Goal: Information Seeking & Learning: Understand process/instructions

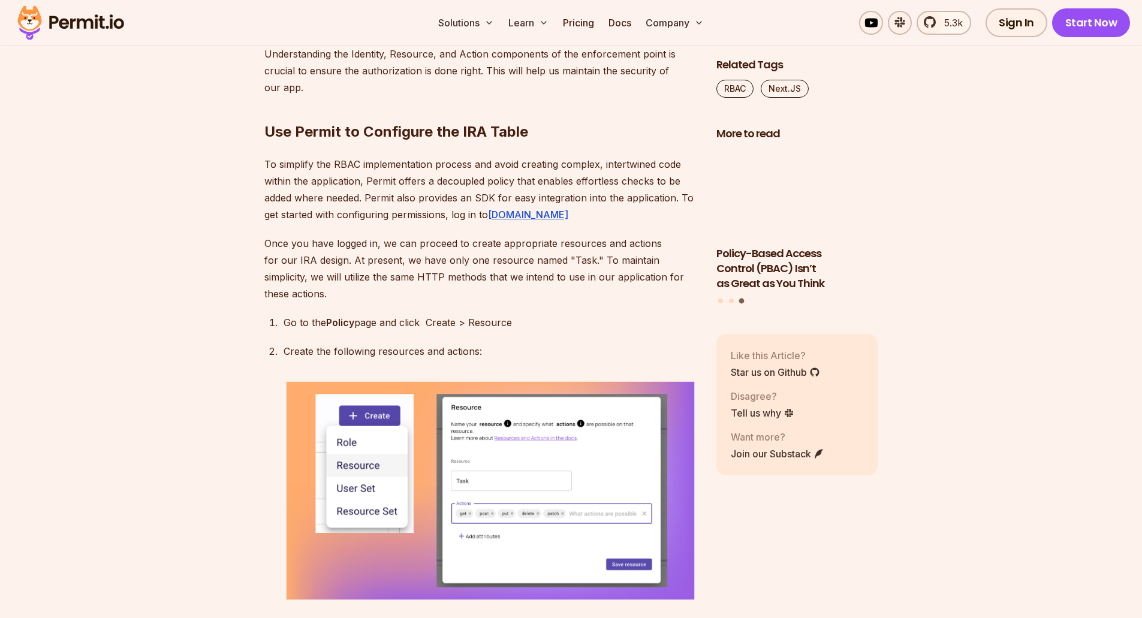
scroll to position [3657, 0]
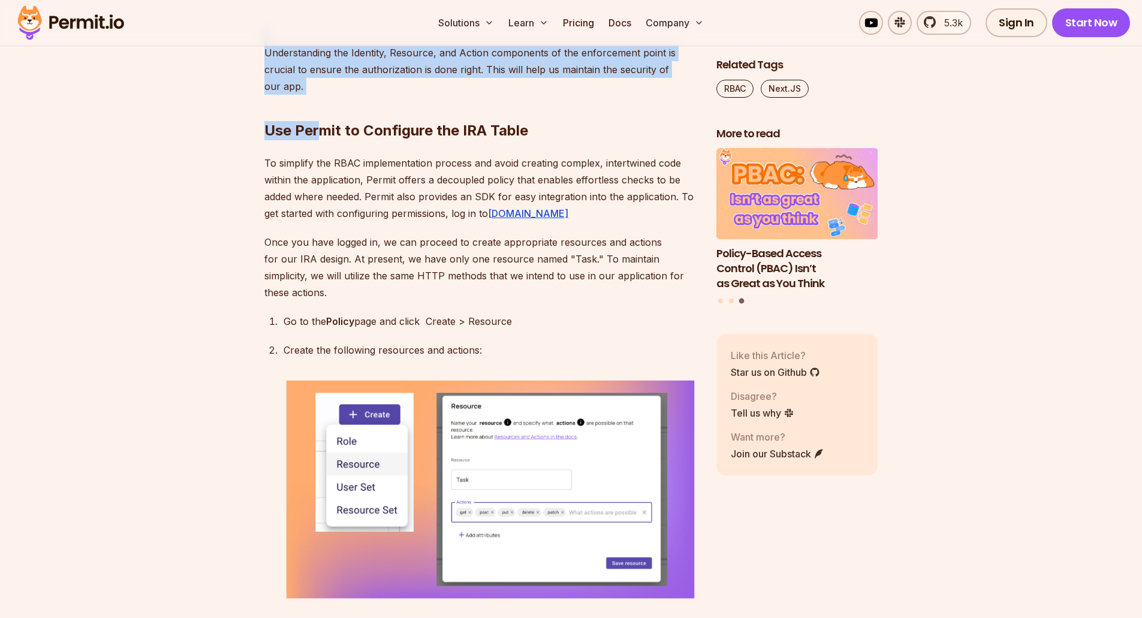
drag, startPoint x: 320, startPoint y: 263, endPoint x: 264, endPoint y: 214, distance: 73.5
click at [264, 214] on div "Ensuring that users have the appropriate level of access to your Next.js applic…" at bounding box center [480, 173] width 433 height 6118
click at [259, 216] on section "Table of Contents Ensuring that users have the appropriate level of access to y…" at bounding box center [571, 265] width 1142 height 6427
drag, startPoint x: 257, startPoint y: 218, endPoint x: 327, endPoint y: 258, distance: 81.3
click at [327, 258] on section "Table of Contents Ensuring that users have the appropriate level of access to y…" at bounding box center [571, 265] width 1142 height 6427
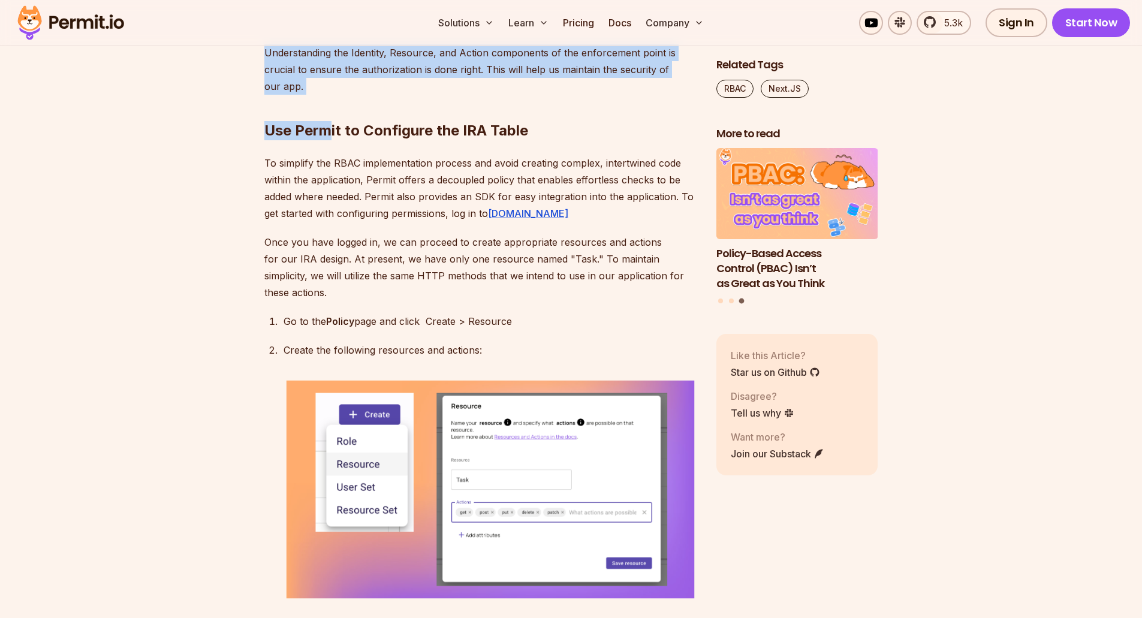
click at [315, 140] on h2 "Use Permit to Configure the IRA Table" at bounding box center [480, 106] width 433 height 67
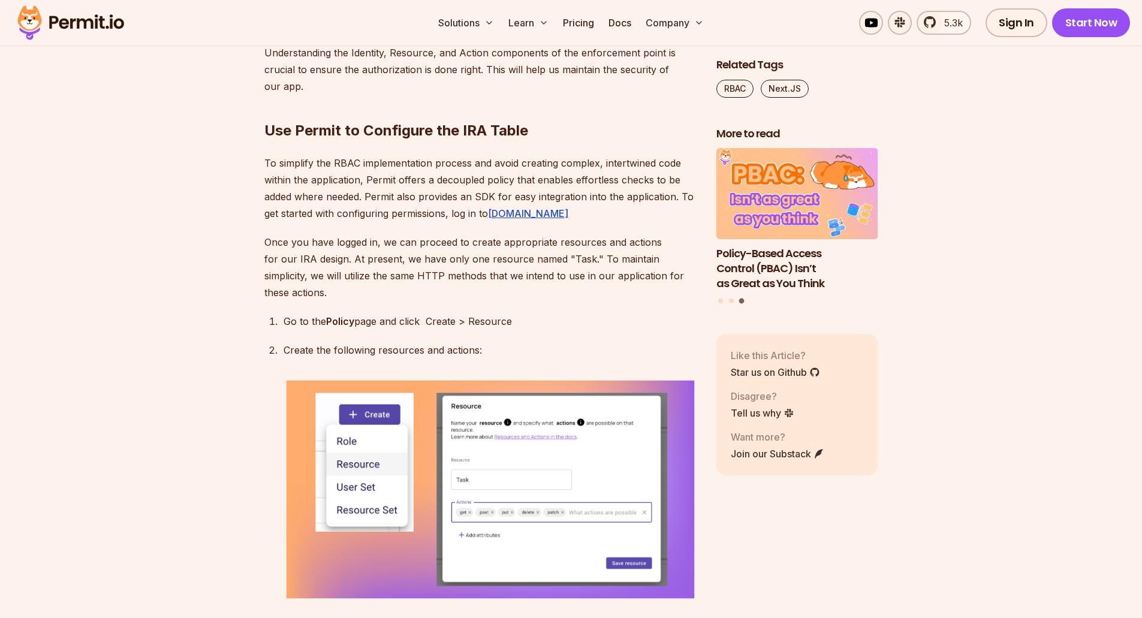
click at [306, 140] on h2 "Use Permit to Configure the IRA Table" at bounding box center [480, 106] width 433 height 67
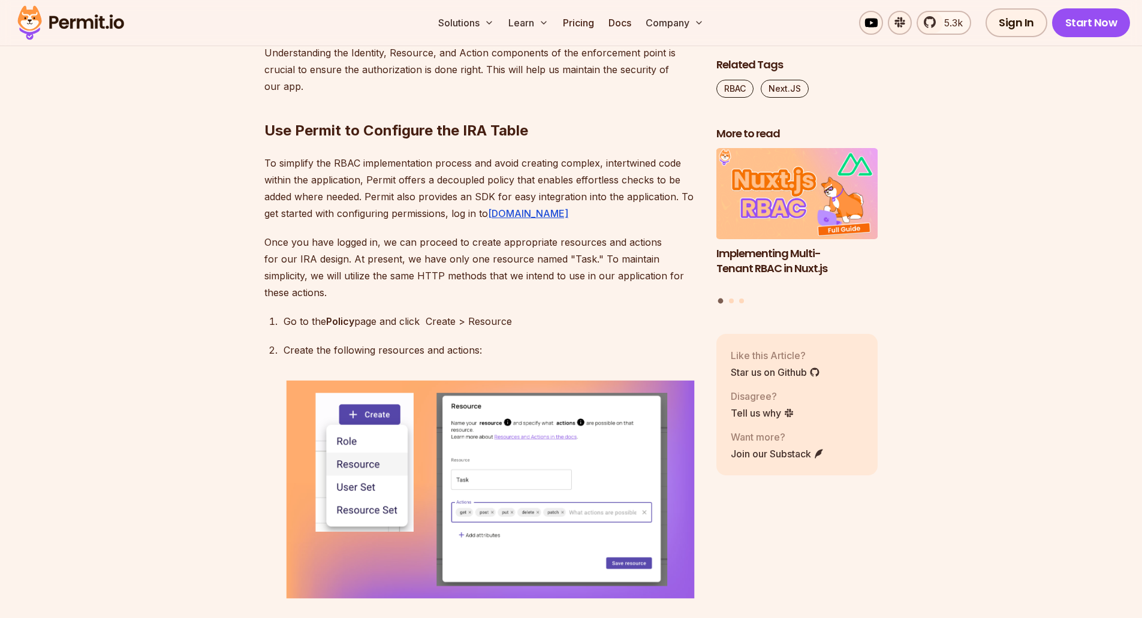
click at [245, 281] on section "Table of Contents Ensuring that users have the appropriate level of access to y…" at bounding box center [571, 265] width 1142 height 6427
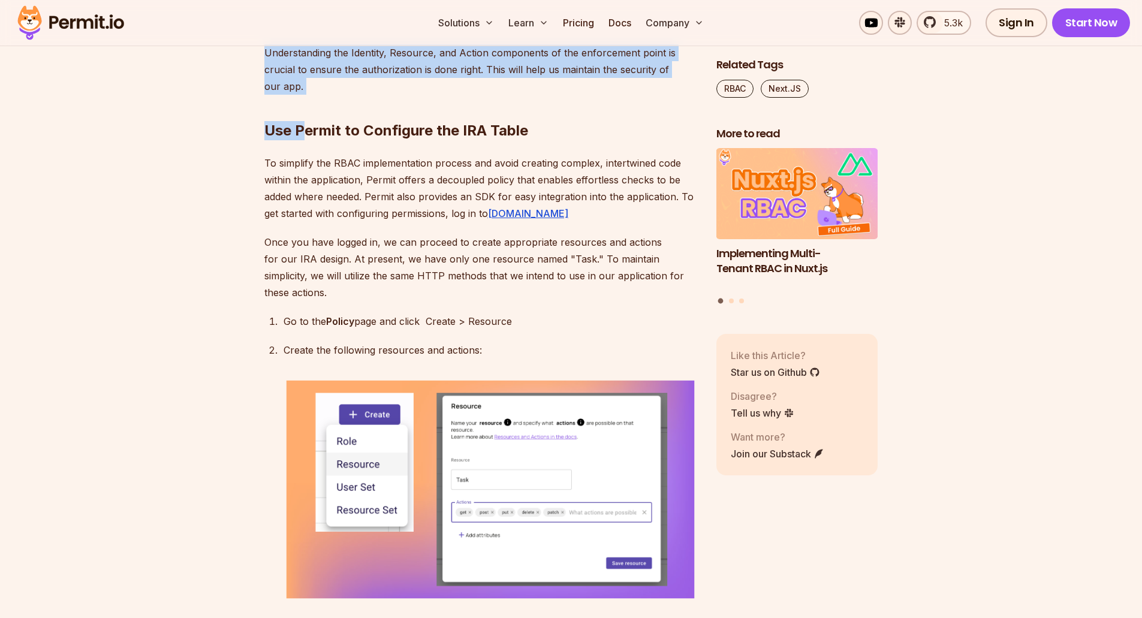
drag, startPoint x: 305, startPoint y: 257, endPoint x: 253, endPoint y: 221, distance: 63.4
click at [253, 221] on section "Table of Contents Ensuring that users have the appropriate level of access to y…" at bounding box center [571, 265] width 1142 height 6427
drag, startPoint x: 266, startPoint y: 224, endPoint x: 302, endPoint y: 258, distance: 50.0
click at [302, 258] on div "Ensuring that users have the appropriate level of access to your Next.js applic…" at bounding box center [480, 173] width 433 height 6118
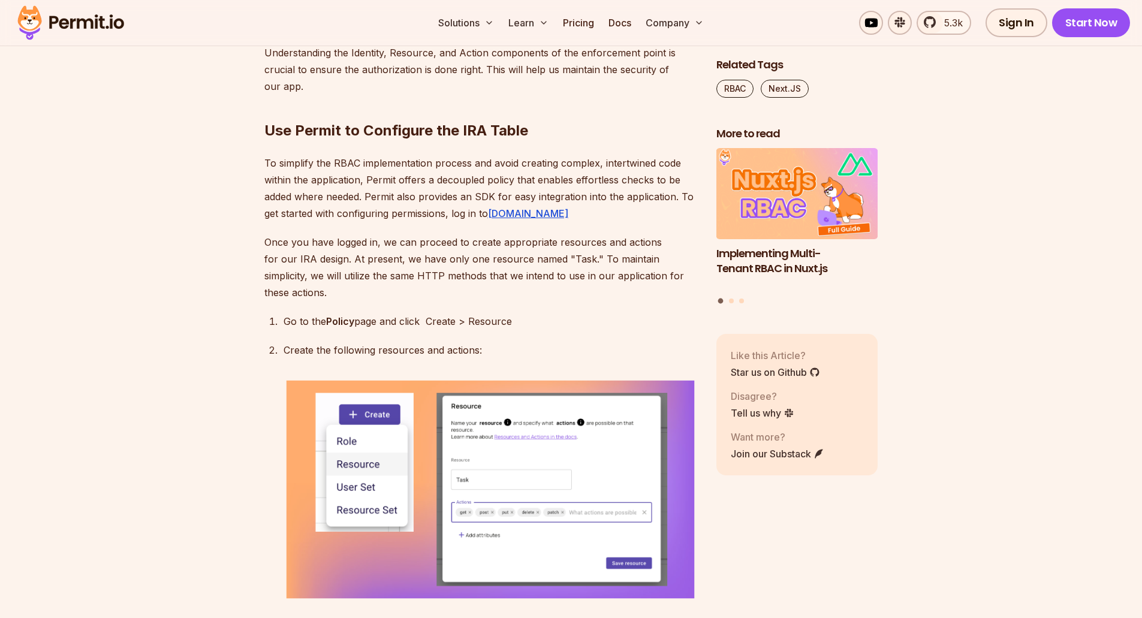
click at [309, 140] on h2 "Use Permit to Configure the IRA Table" at bounding box center [480, 106] width 433 height 67
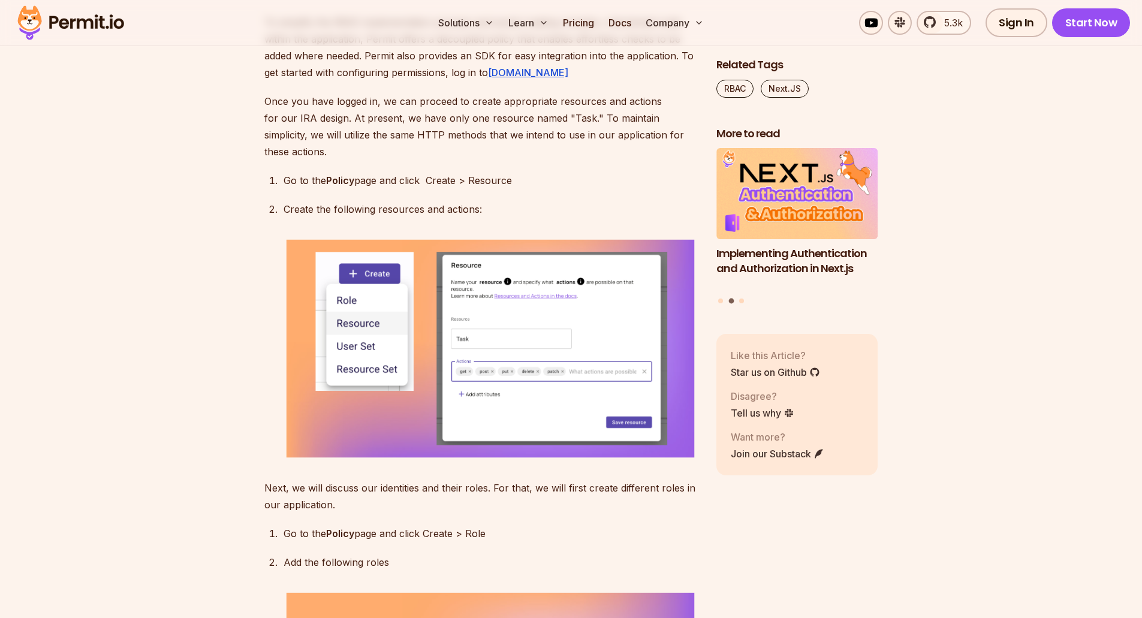
scroll to position [3777, 0]
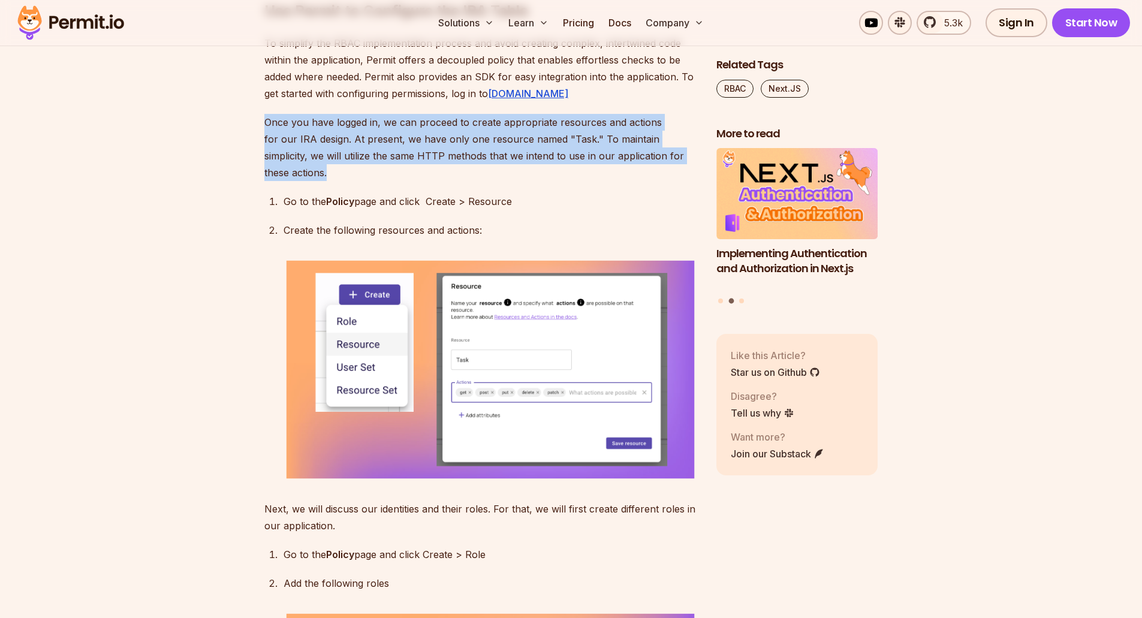
drag, startPoint x: 264, startPoint y: 294, endPoint x: 664, endPoint y: 325, distance: 401.6
click at [664, 181] on p "Once you have logged in, we can proceed to create appropriate resources and act…" at bounding box center [480, 147] width 433 height 67
click at [668, 181] on p "Once you have logged in, we can proceed to create appropriate resources and act…" at bounding box center [480, 147] width 433 height 67
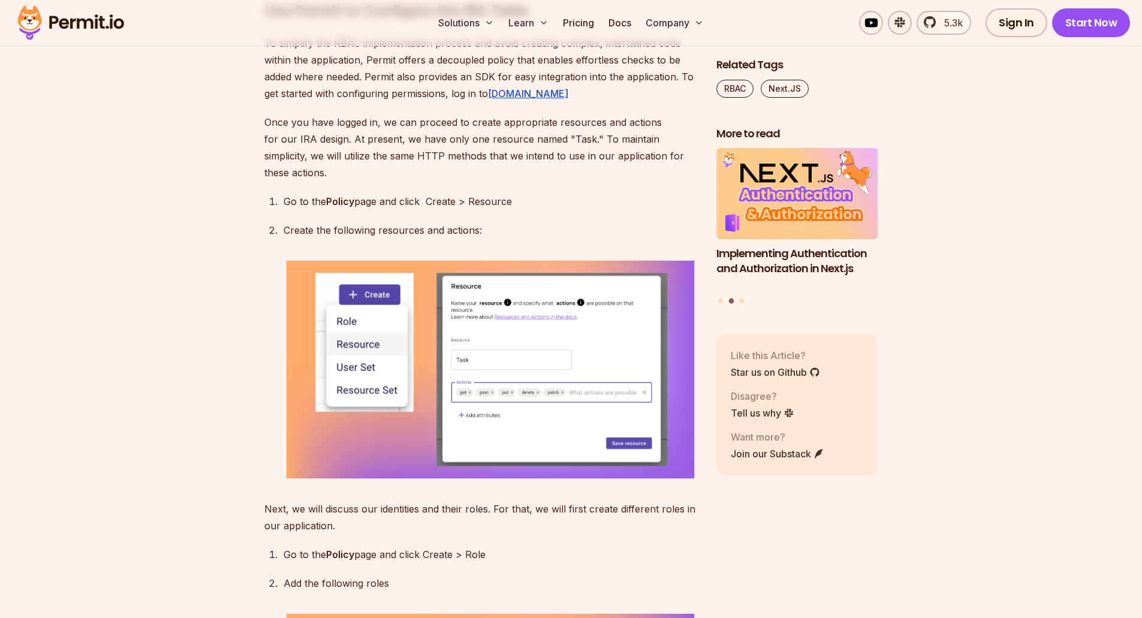
click at [439, 181] on p "Once you have logged in, we can proceed to create appropriate resources and act…" at bounding box center [480, 147] width 433 height 67
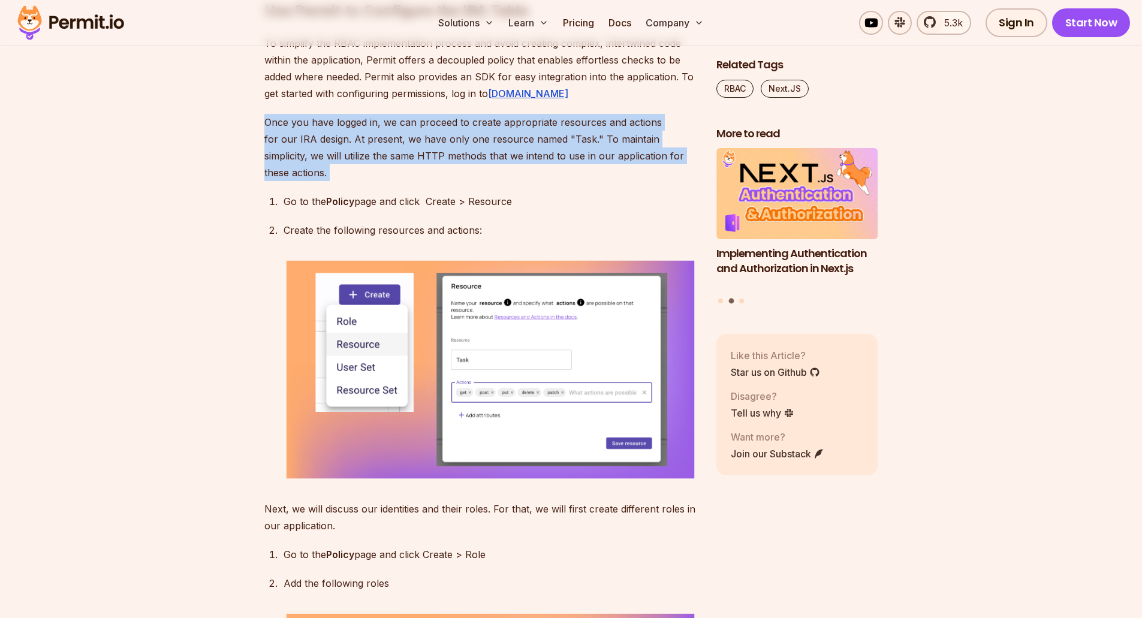
click at [439, 181] on p "Once you have logged in, we can proceed to create appropriate resources and act…" at bounding box center [480, 147] width 433 height 67
click at [469, 181] on p "Once you have logged in, we can proceed to create appropriate resources and act…" at bounding box center [480, 147] width 433 height 67
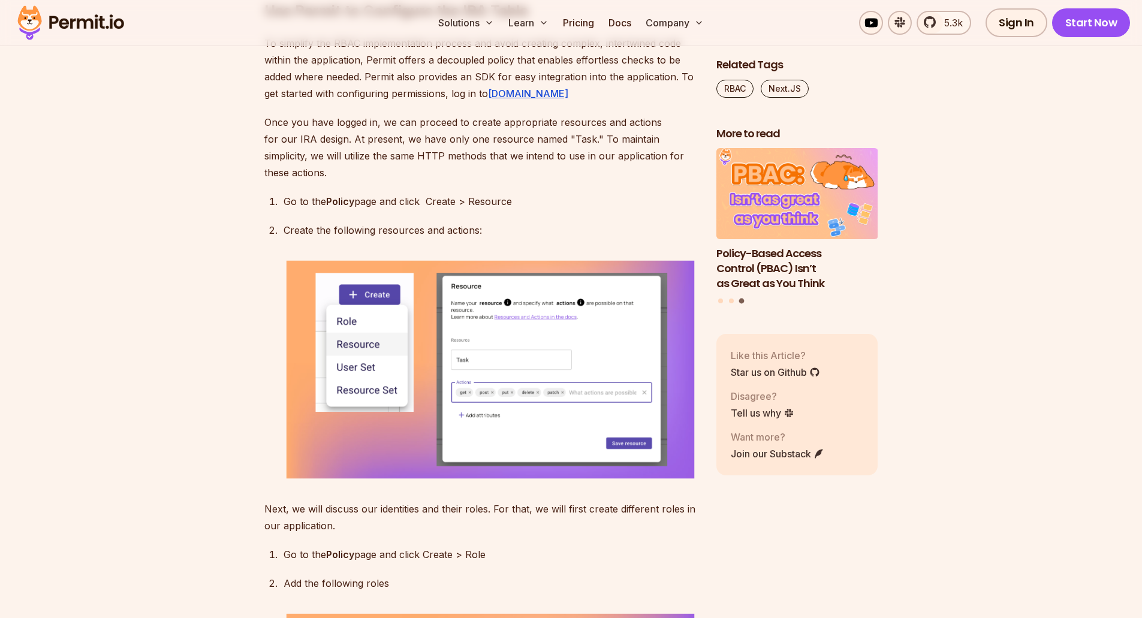
click at [362, 210] on p "Go to the Policy page and click Create > Resource" at bounding box center [491, 201] width 414 height 17
click at [373, 210] on p "Go to the Policy page and click Create > Resource" at bounding box center [491, 201] width 414 height 17
click at [351, 181] on p "Once you have logged in, we can proceed to create appropriate resources and act…" at bounding box center [480, 147] width 433 height 67
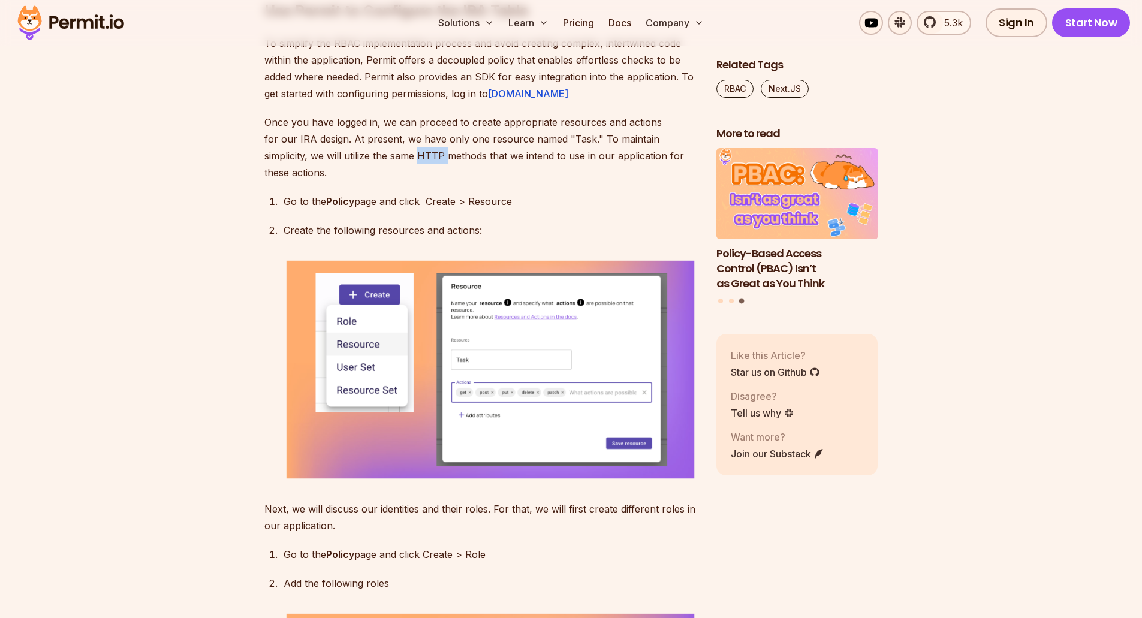
click at [351, 181] on p "Once you have logged in, we can proceed to create appropriate resources and act…" at bounding box center [480, 147] width 433 height 67
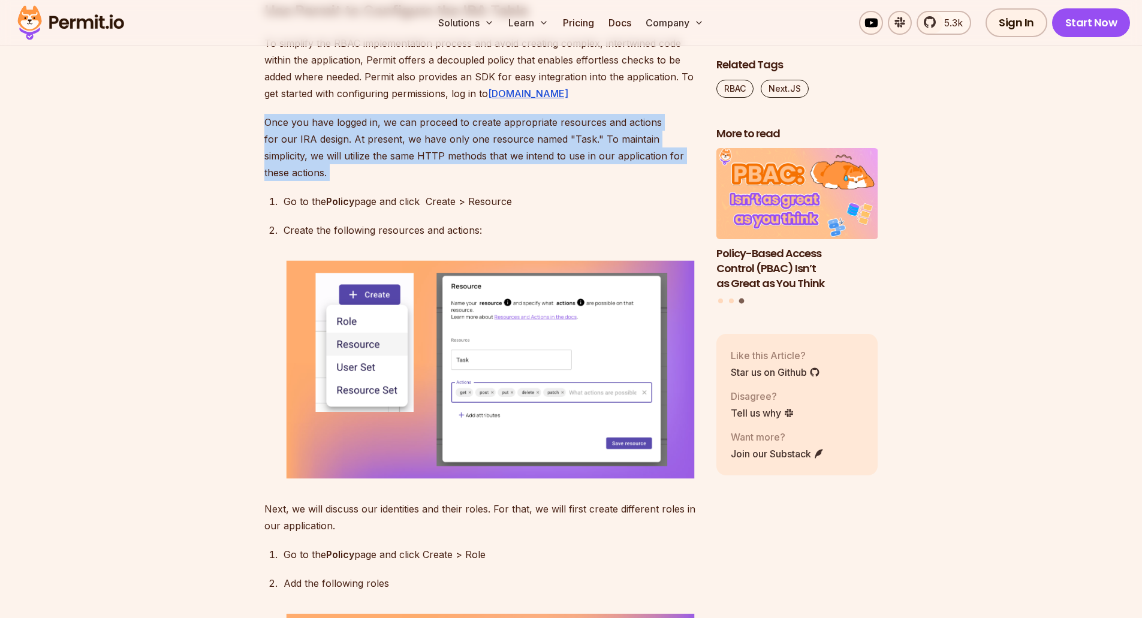
click at [351, 181] on p "Once you have logged in, we can proceed to create appropriate resources and act…" at bounding box center [480, 147] width 433 height 67
click at [378, 181] on p "Once you have logged in, we can proceed to create appropriate resources and act…" at bounding box center [480, 147] width 433 height 67
drag, startPoint x: 680, startPoint y: 326, endPoint x: 265, endPoint y: 291, distance: 416.3
click at [265, 181] on p "Once you have logged in, we can proceed to create appropriate resources and act…" at bounding box center [480, 147] width 433 height 67
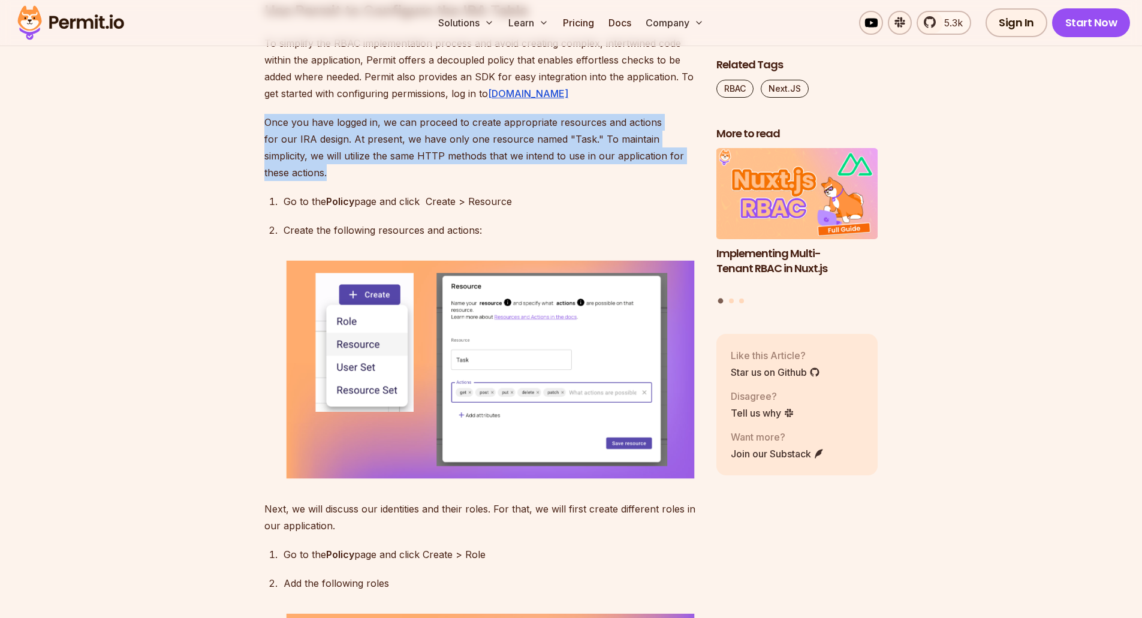
click at [265, 181] on p "Once you have logged in, we can proceed to create appropriate resources and act…" at bounding box center [480, 147] width 433 height 67
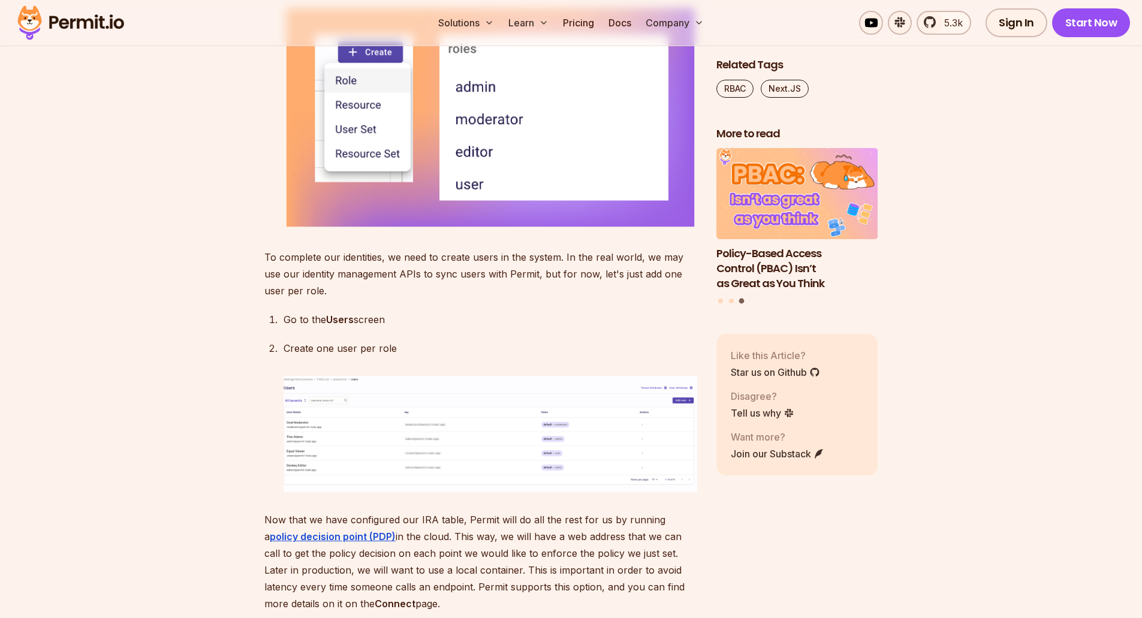
scroll to position [4136, 0]
